Goal: Obtain resource: Obtain resource

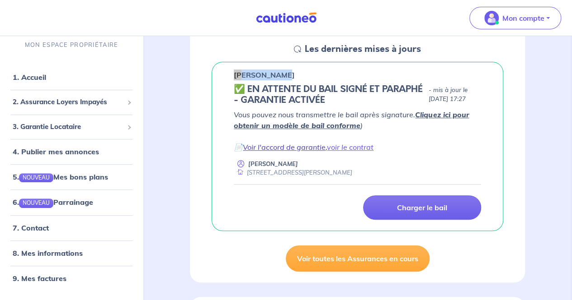
click at [322, 148] on link "Voir l'accord de garantie" at bounding box center [284, 147] width 83 height 9
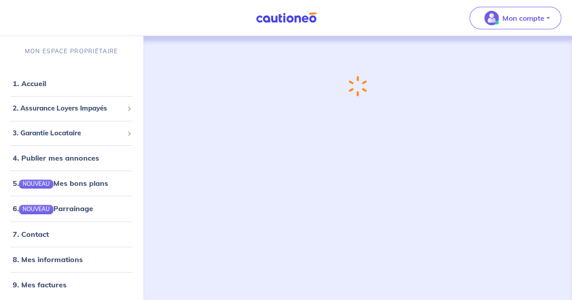
scroll to position [133, 0]
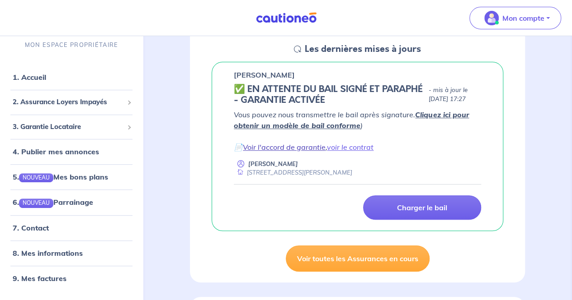
click at [311, 149] on link "Voir l'accord de garantie" at bounding box center [284, 147] width 83 height 9
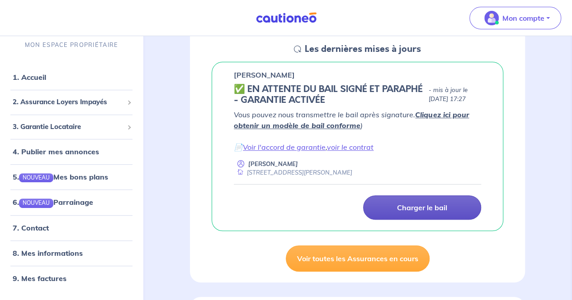
click at [417, 203] on p "Charger le bail" at bounding box center [422, 207] width 50 height 9
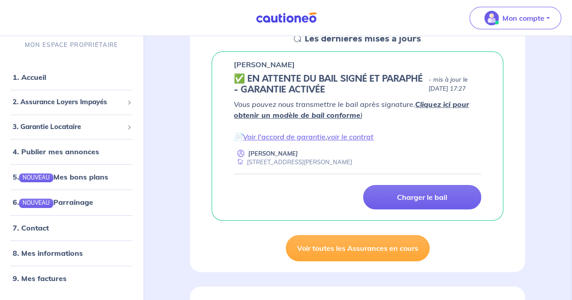
scroll to position [144, 0]
click at [443, 101] on link "Cliquez ici pour obtenir un modèle de bail conforme" at bounding box center [351, 109] width 235 height 20
drag, startPoint x: 287, startPoint y: 61, endPoint x: 234, endPoint y: 63, distance: 53.4
click at [234, 63] on div "[PERSON_NAME]" at bounding box center [357, 64] width 247 height 11
copy p "[PERSON_NAME]"
